Goal: Task Accomplishment & Management: Manage account settings

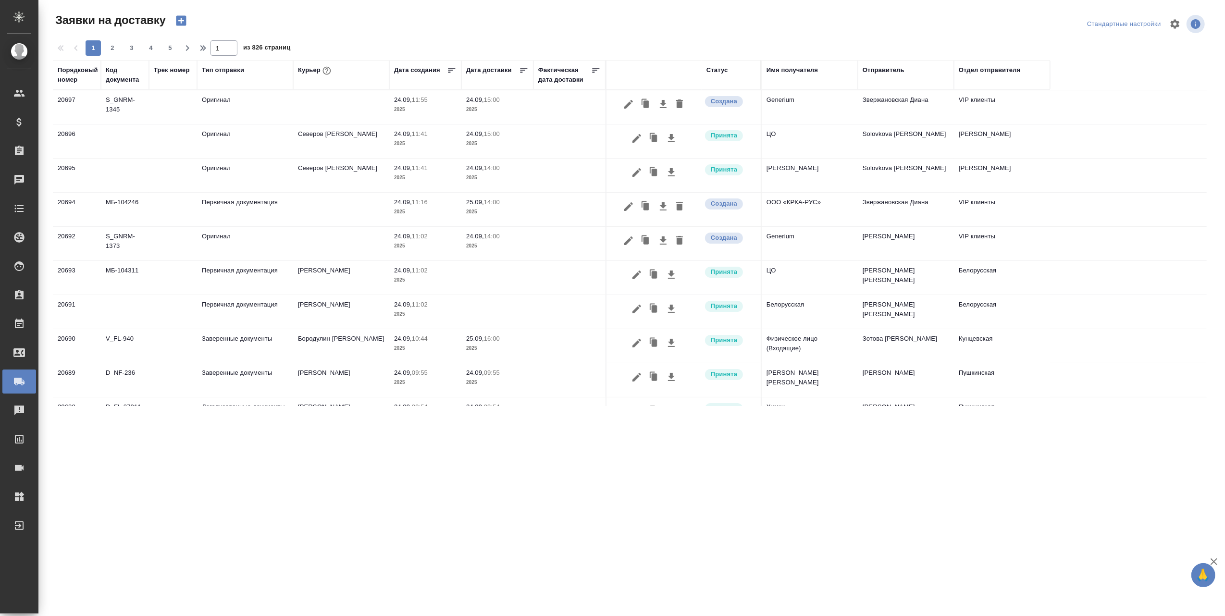
click at [241, 238] on td "Оригинал" at bounding box center [245, 244] width 96 height 34
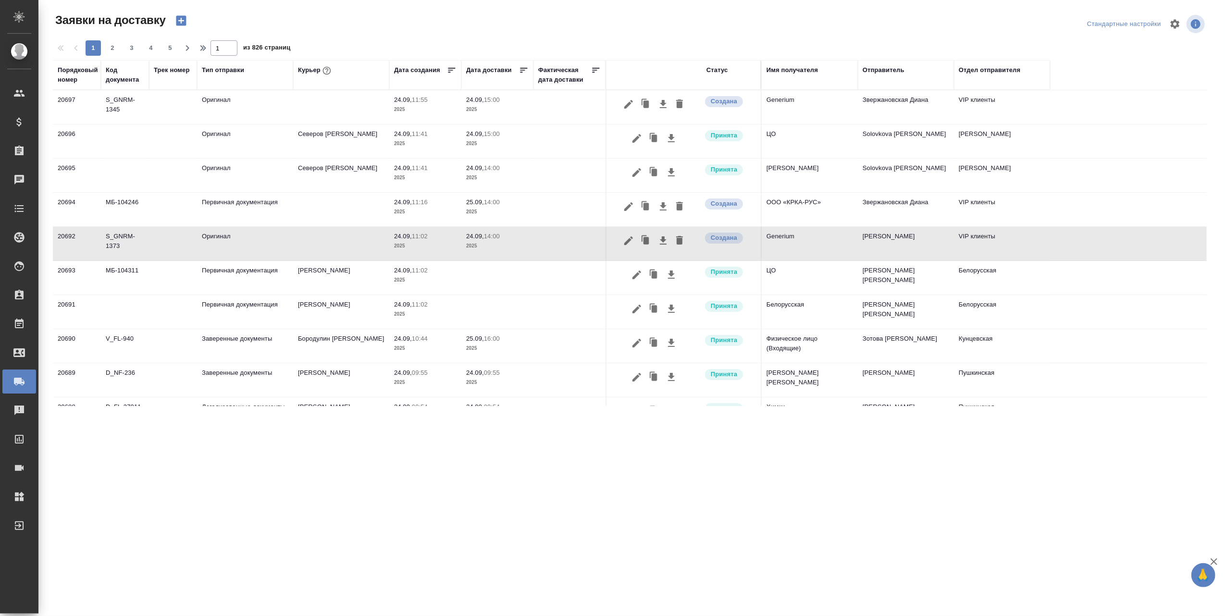
click at [333, 243] on td at bounding box center [341, 244] width 96 height 34
click at [625, 242] on icon "button" at bounding box center [629, 241] width 12 height 12
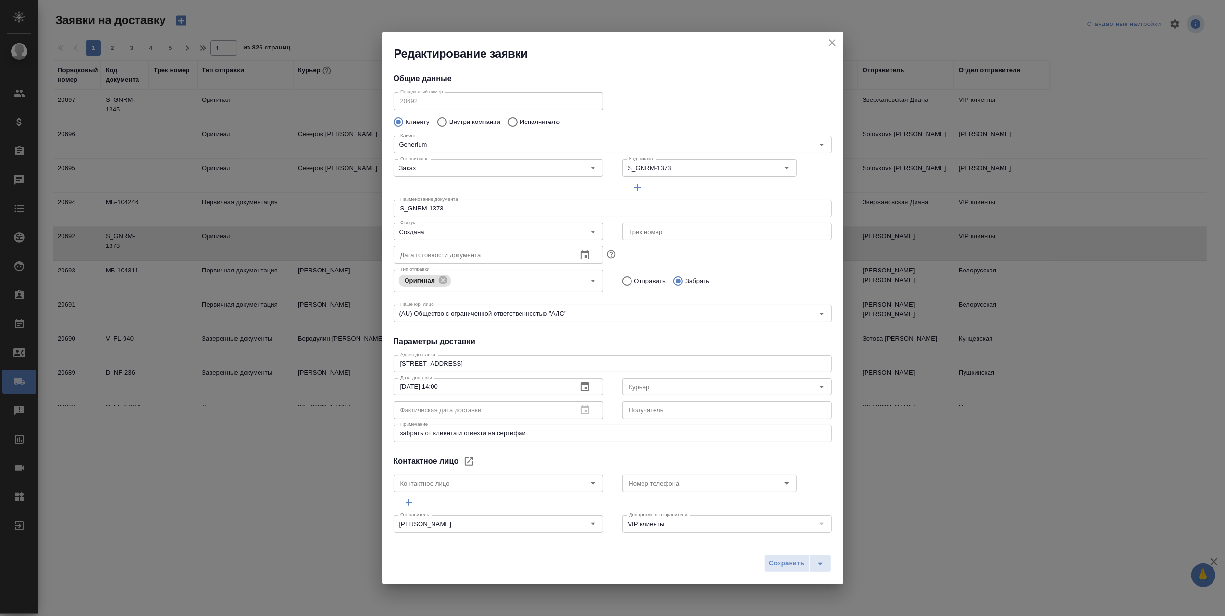
type input "[PERSON_NAME] [PERSON_NAME]"
click at [816, 385] on icon "Open" at bounding box center [822, 387] width 12 height 12
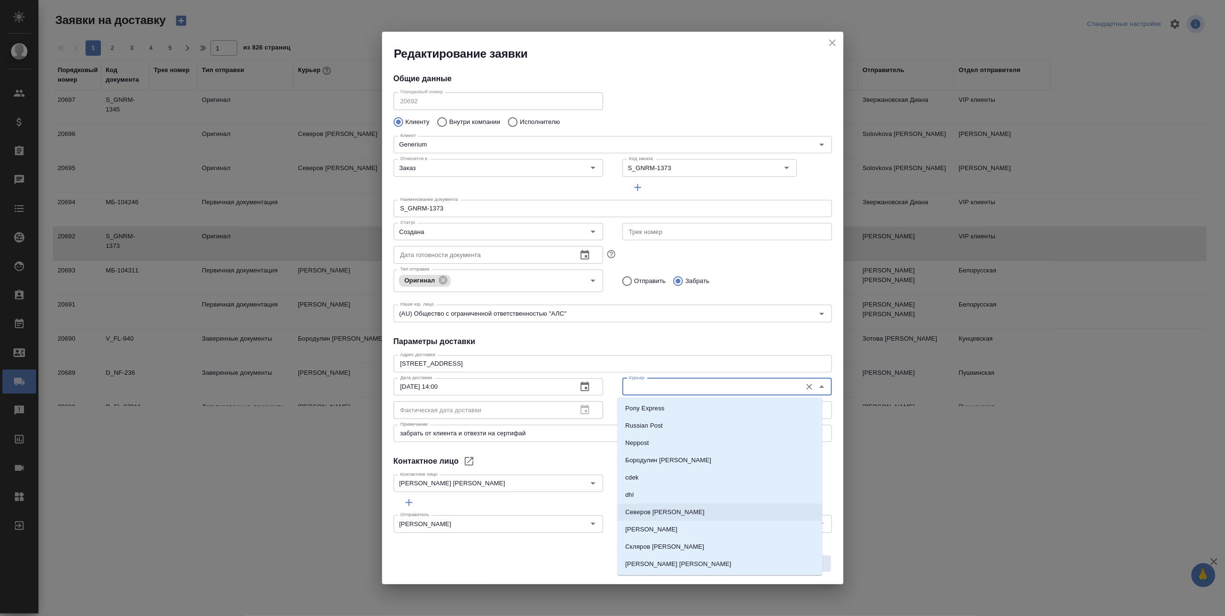
click at [676, 512] on li "Северов [PERSON_NAME]" at bounding box center [720, 512] width 205 height 17
type input "Северов [PERSON_NAME]"
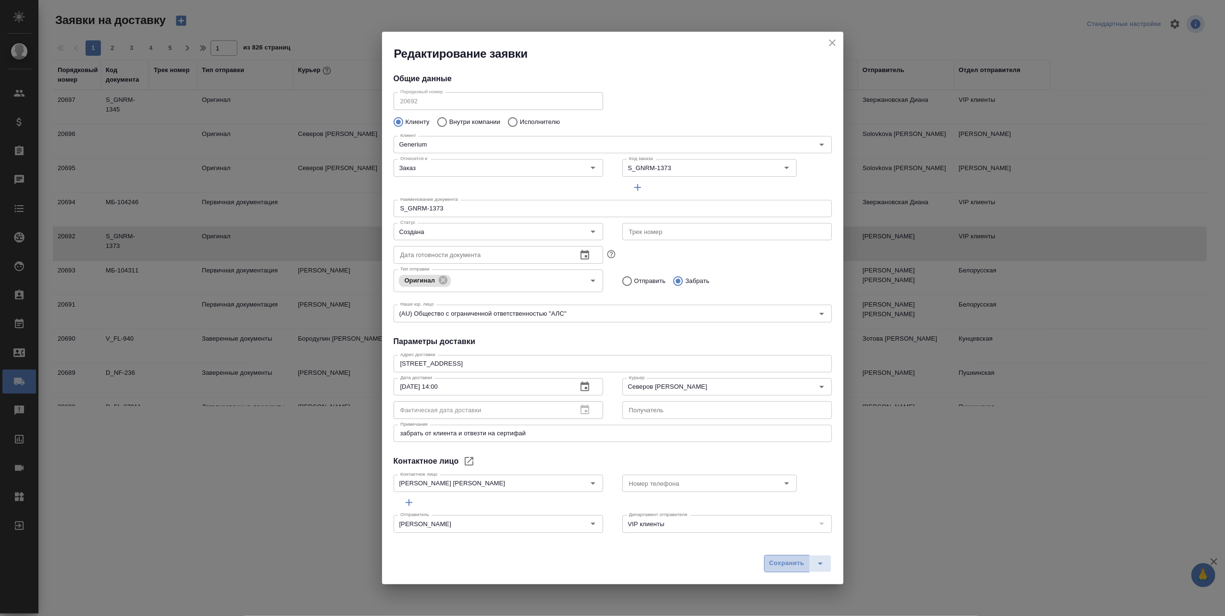
click at [787, 566] on span "Сохранить" at bounding box center [786, 563] width 35 height 11
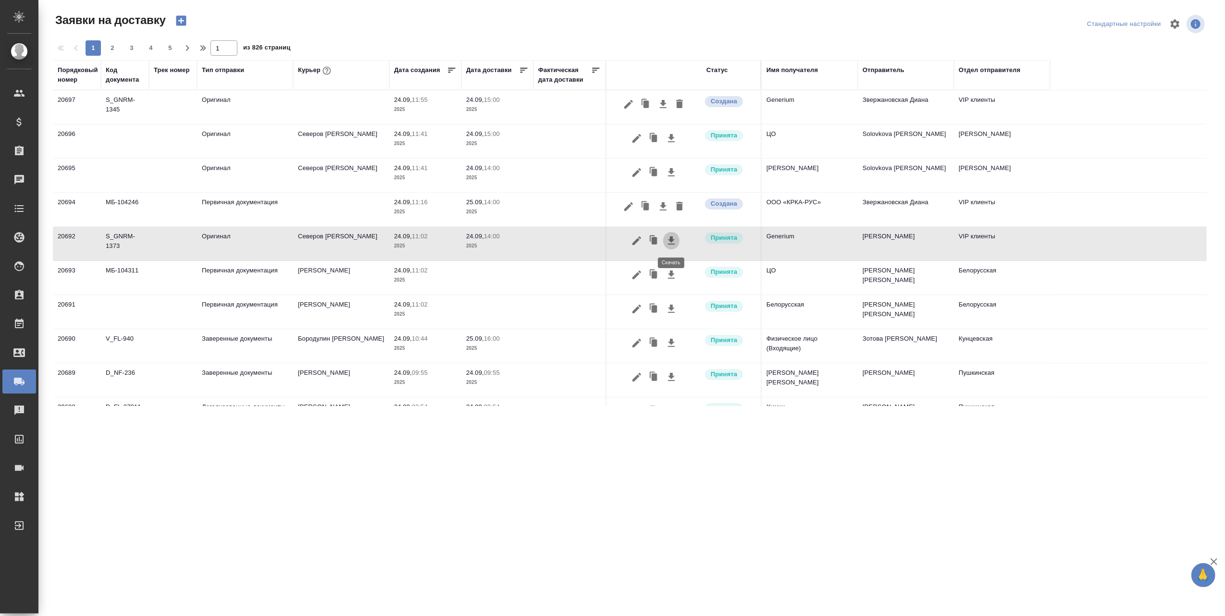
click at [671, 237] on icon "button" at bounding box center [671, 240] width 7 height 8
click at [625, 106] on icon "button" at bounding box center [629, 105] width 12 height 12
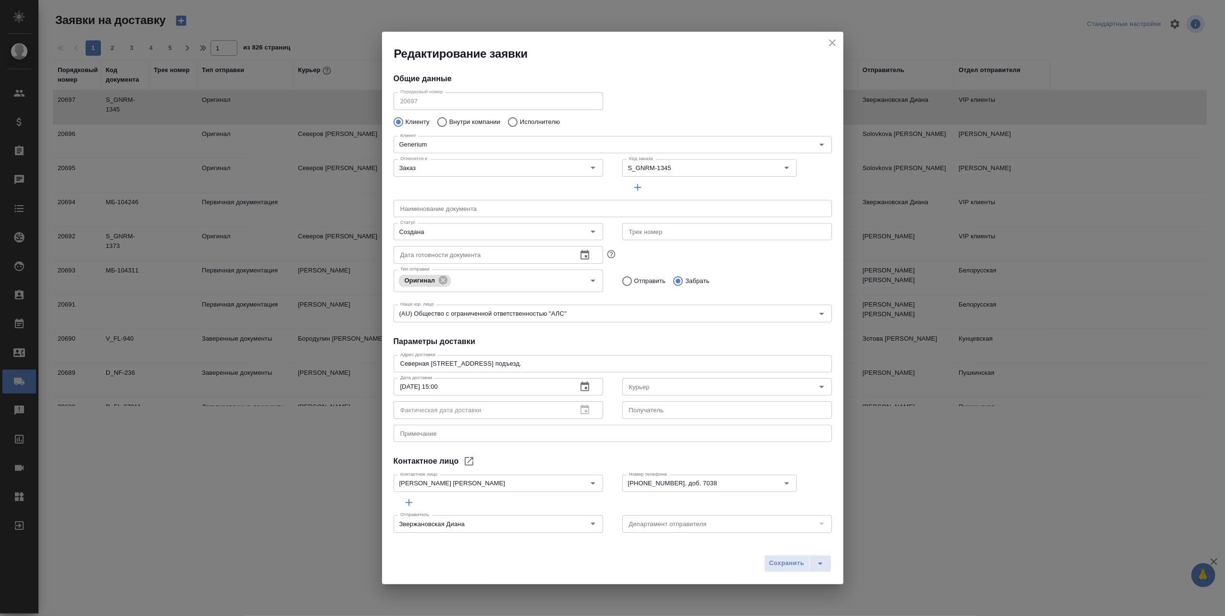
type input "VIP клиенты"
click at [816, 385] on icon "Open" at bounding box center [822, 387] width 12 height 12
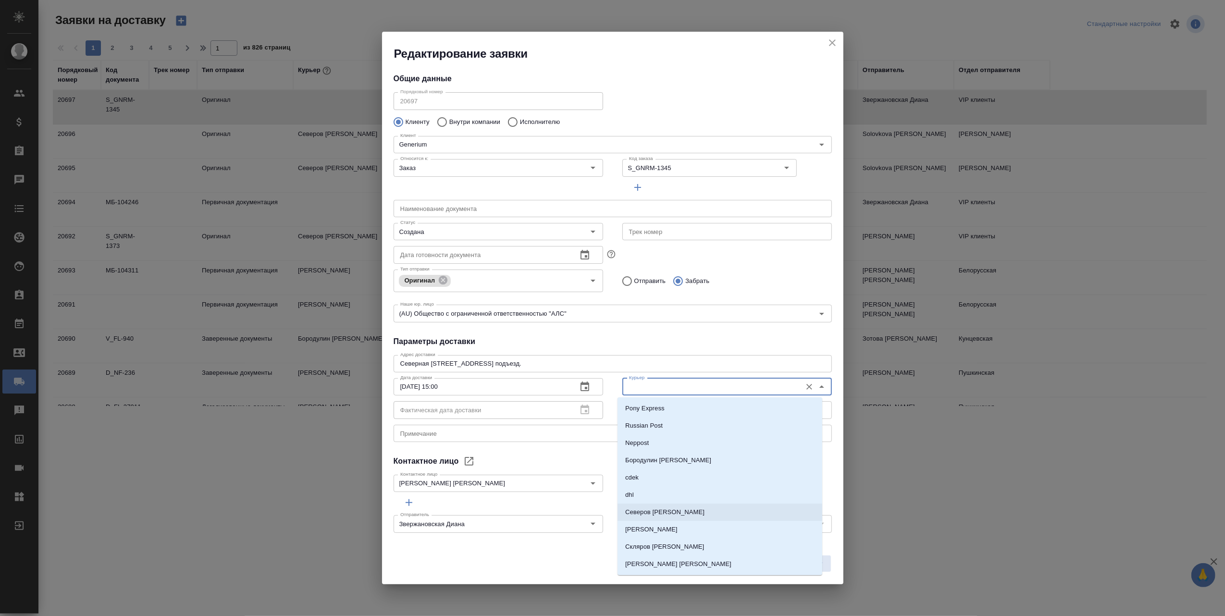
click at [680, 514] on li "Северов [PERSON_NAME]" at bounding box center [720, 512] width 205 height 17
type input "Северов [PERSON_NAME]"
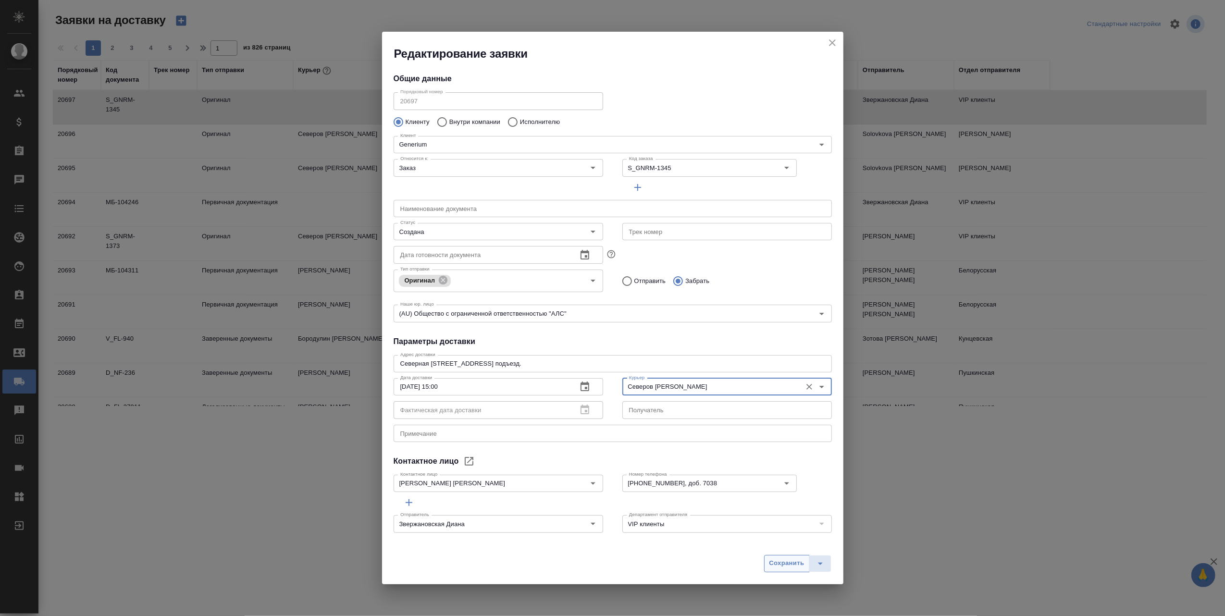
click at [783, 566] on span "Сохранить" at bounding box center [786, 563] width 35 height 11
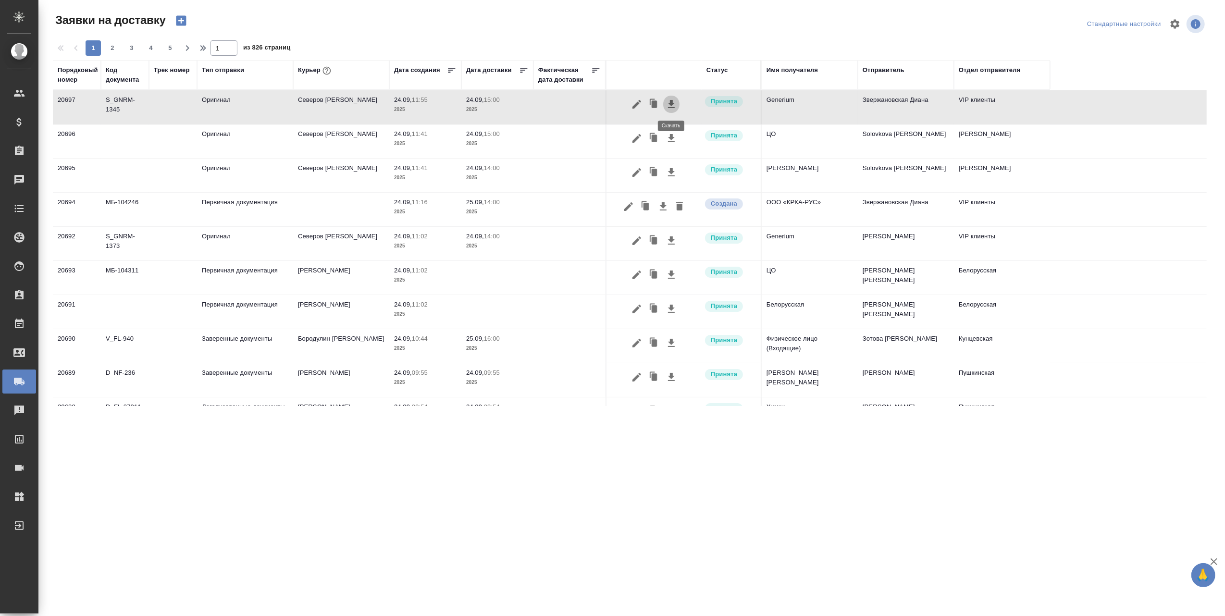
click at [676, 101] on icon "button" at bounding box center [672, 105] width 12 height 12
click at [657, 483] on div ".cls-1 fill:#fff; AWATERA Авдеев [PERSON_NAME] Спецификации Заказы 0 Чаты Todo …" at bounding box center [612, 308] width 1225 height 616
click at [669, 102] on icon "button" at bounding box center [672, 105] width 12 height 12
click at [778, 483] on div ".cls-1 fill:#fff; AWATERA Авдеев [PERSON_NAME] Спецификации Заказы 0 Чаты Todo …" at bounding box center [612, 308] width 1225 height 616
